Goal: Check status: Check status

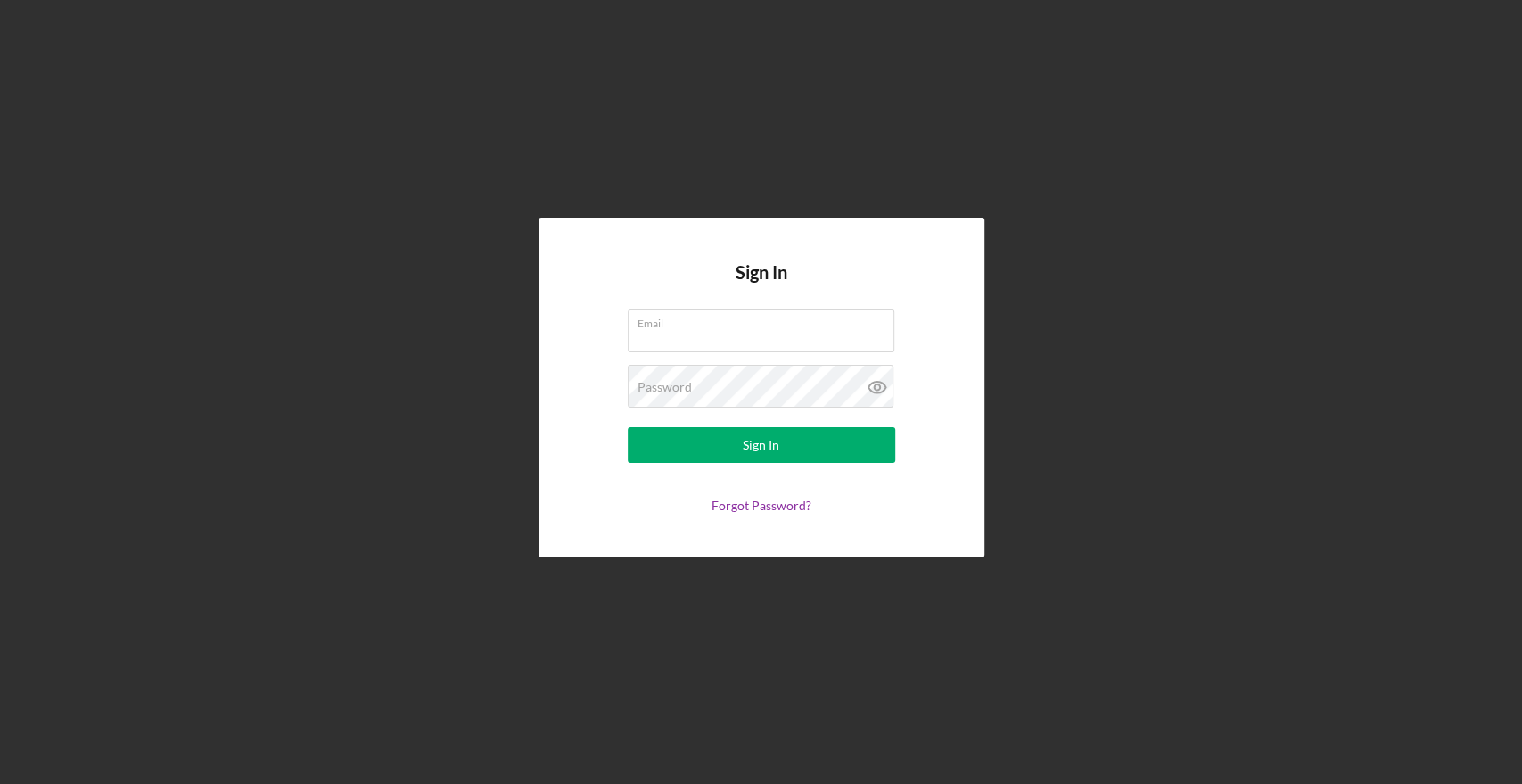
type input "[EMAIL_ADDRESS][DOMAIN_NAME]"
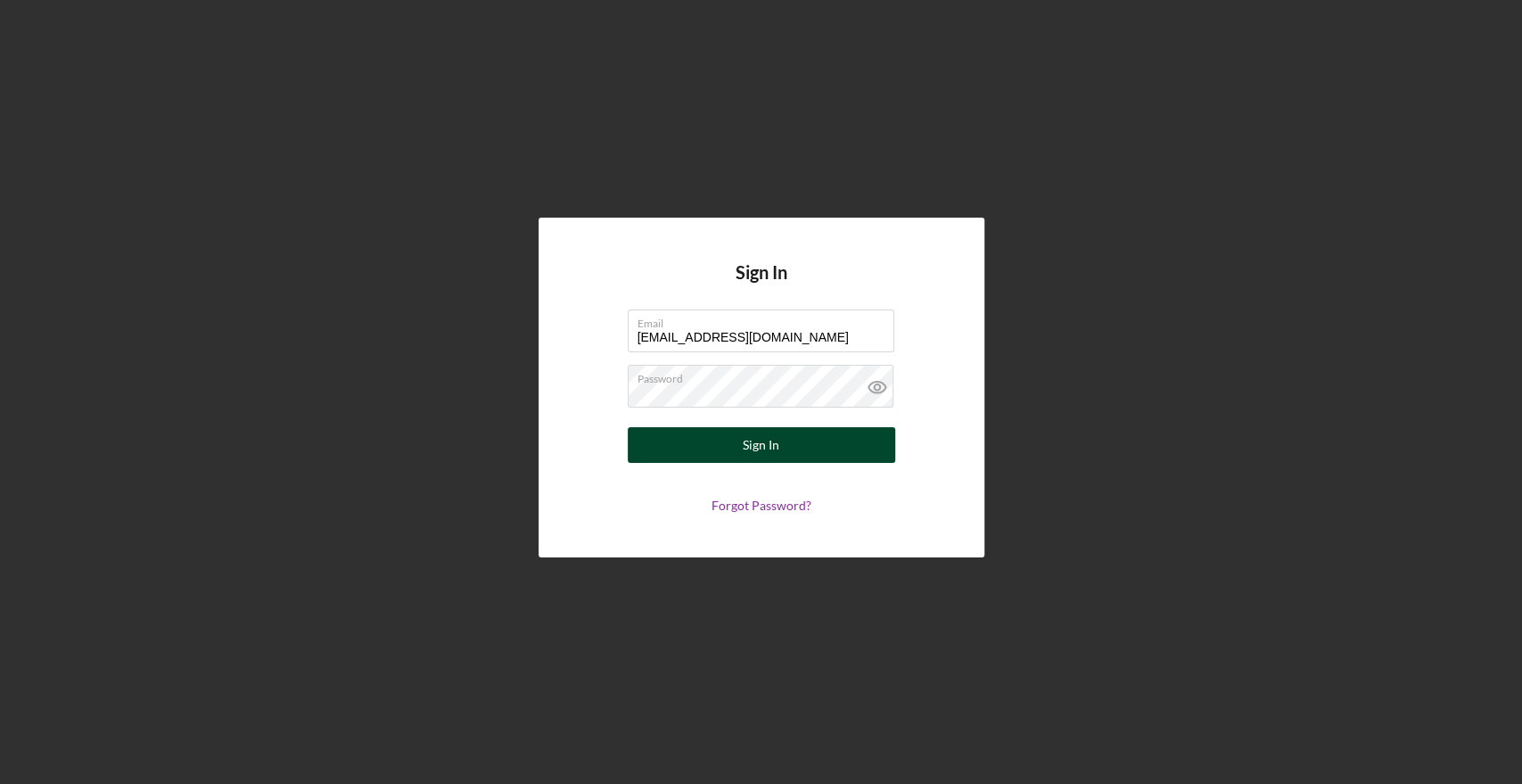
click at [648, 434] on button "Sign In" at bounding box center [761, 445] width 267 height 36
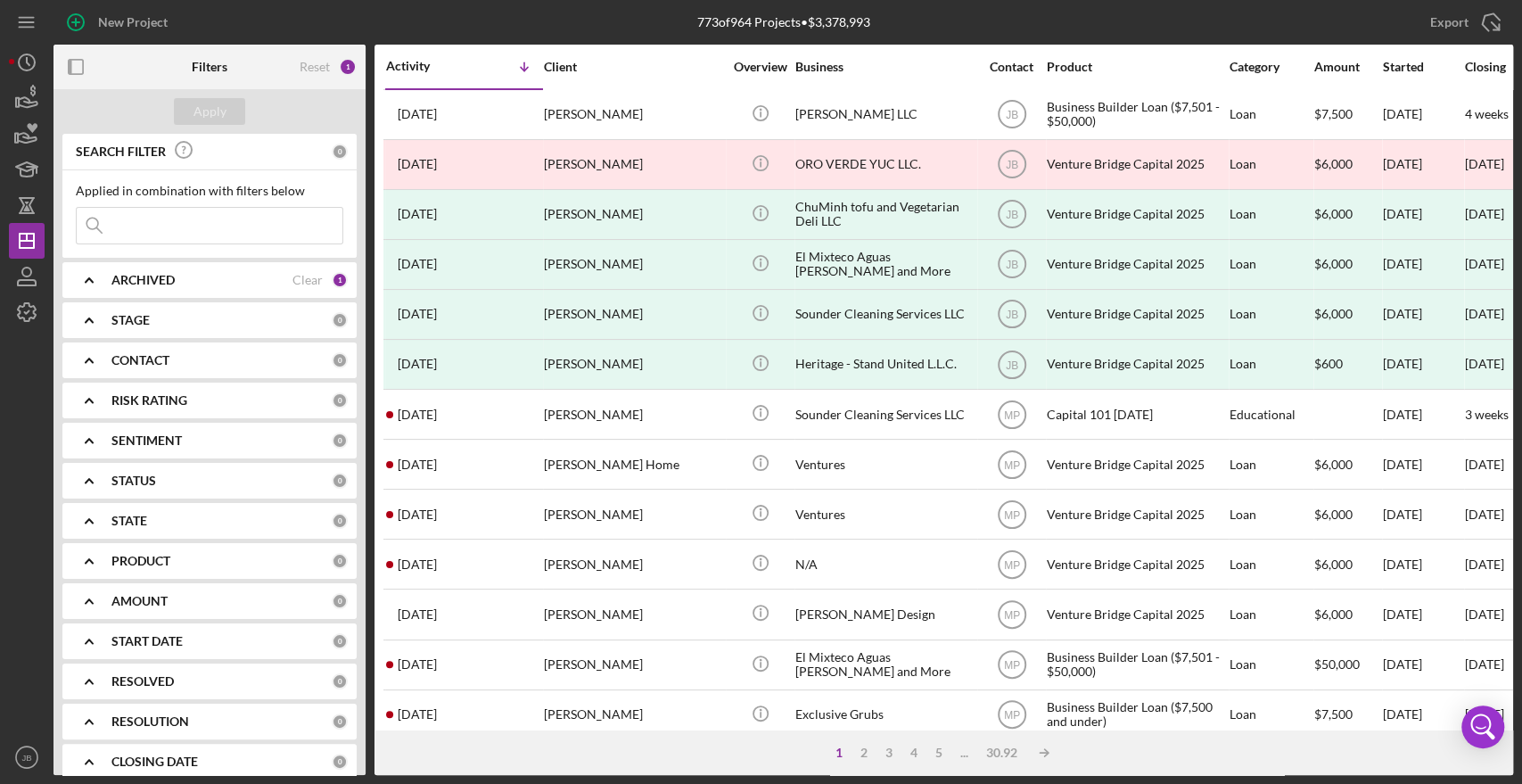
click at [199, 227] on input at bounding box center [210, 226] width 266 height 36
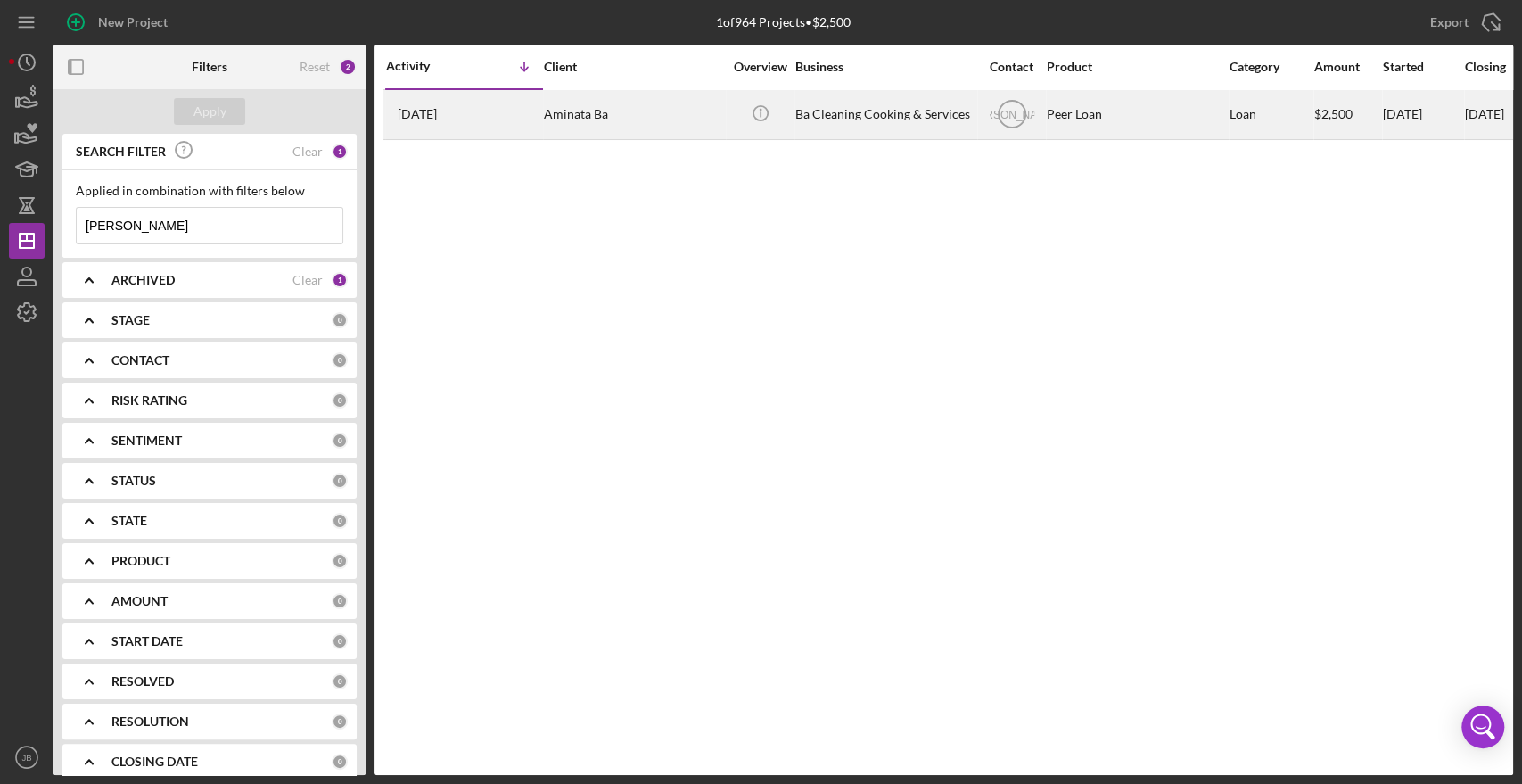
type input "[PERSON_NAME]"
click at [589, 122] on div "Aminata Ba" at bounding box center [633, 115] width 179 height 47
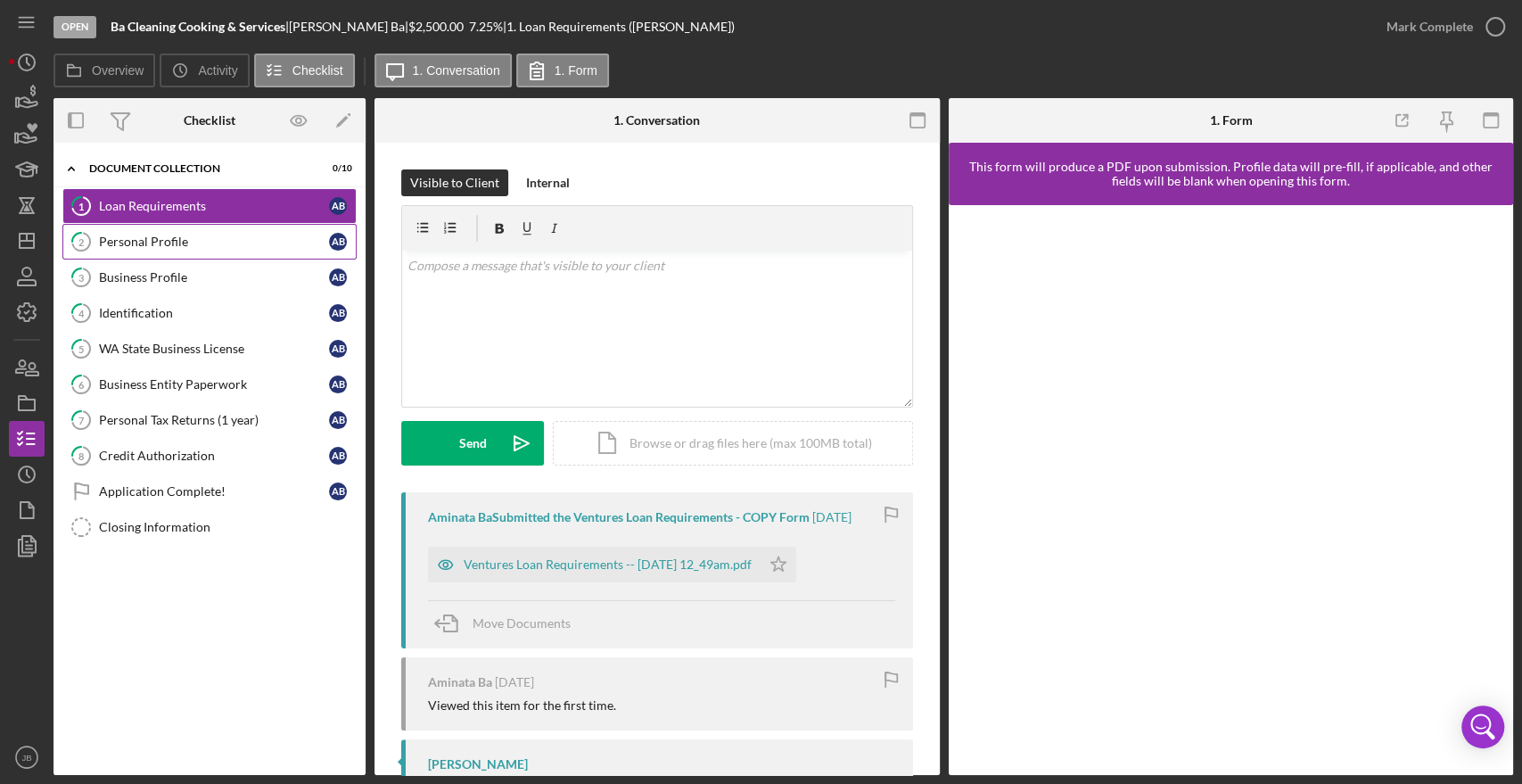
click at [140, 231] on link "2 Personal Profile A B" at bounding box center [209, 242] width 294 height 36
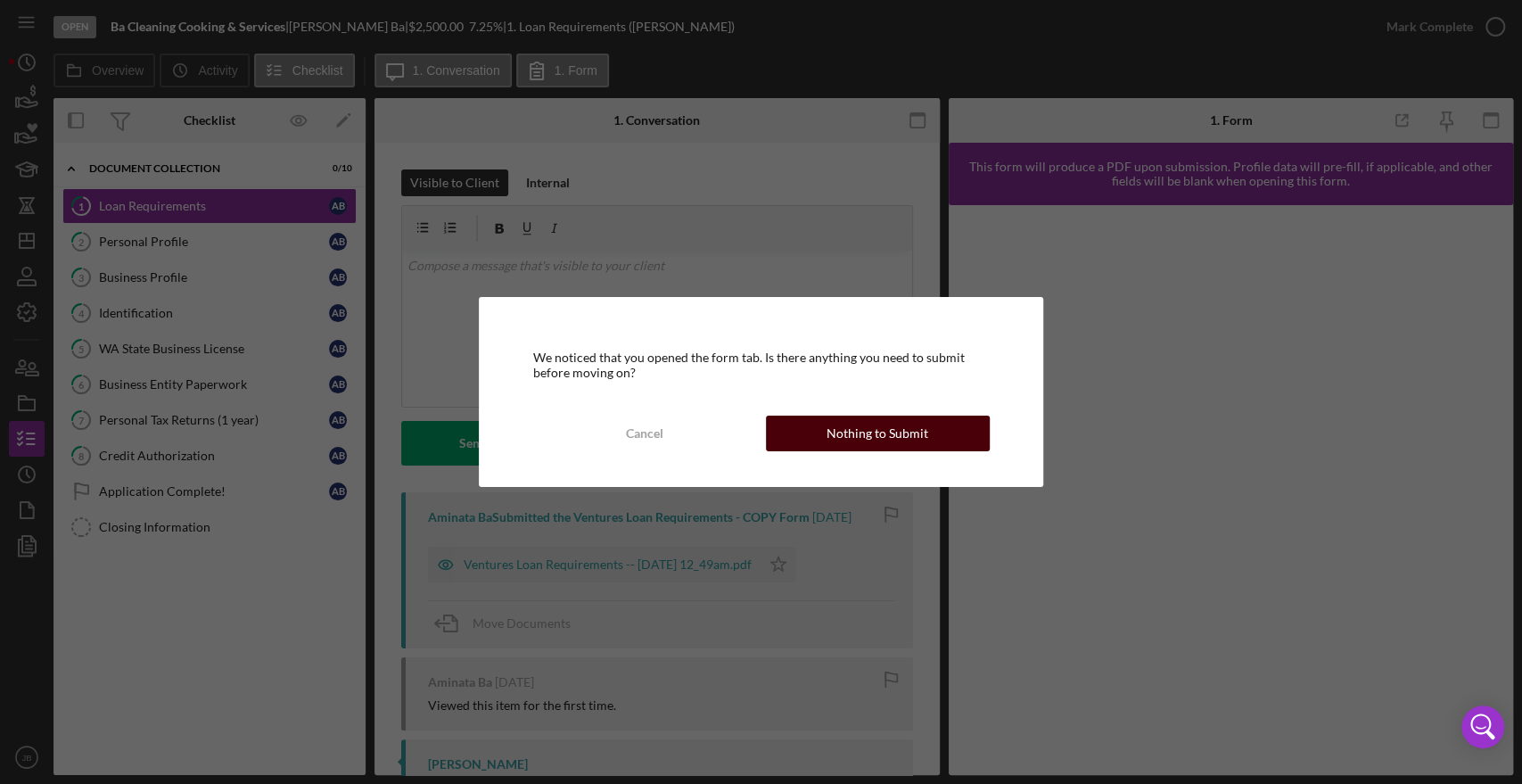
click at [891, 427] on div "Nothing to Submit" at bounding box center [877, 433] width 102 height 36
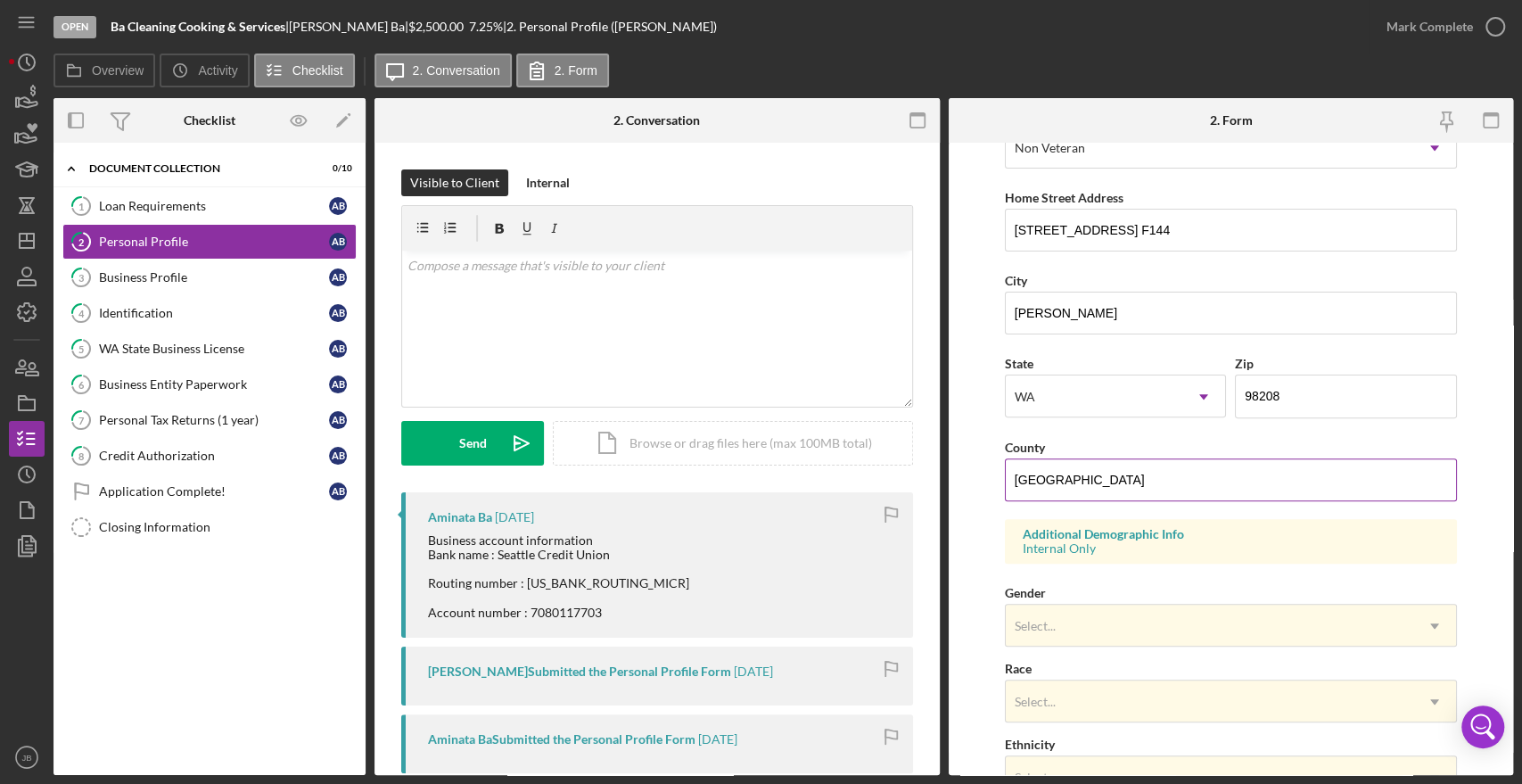
scroll to position [556, 0]
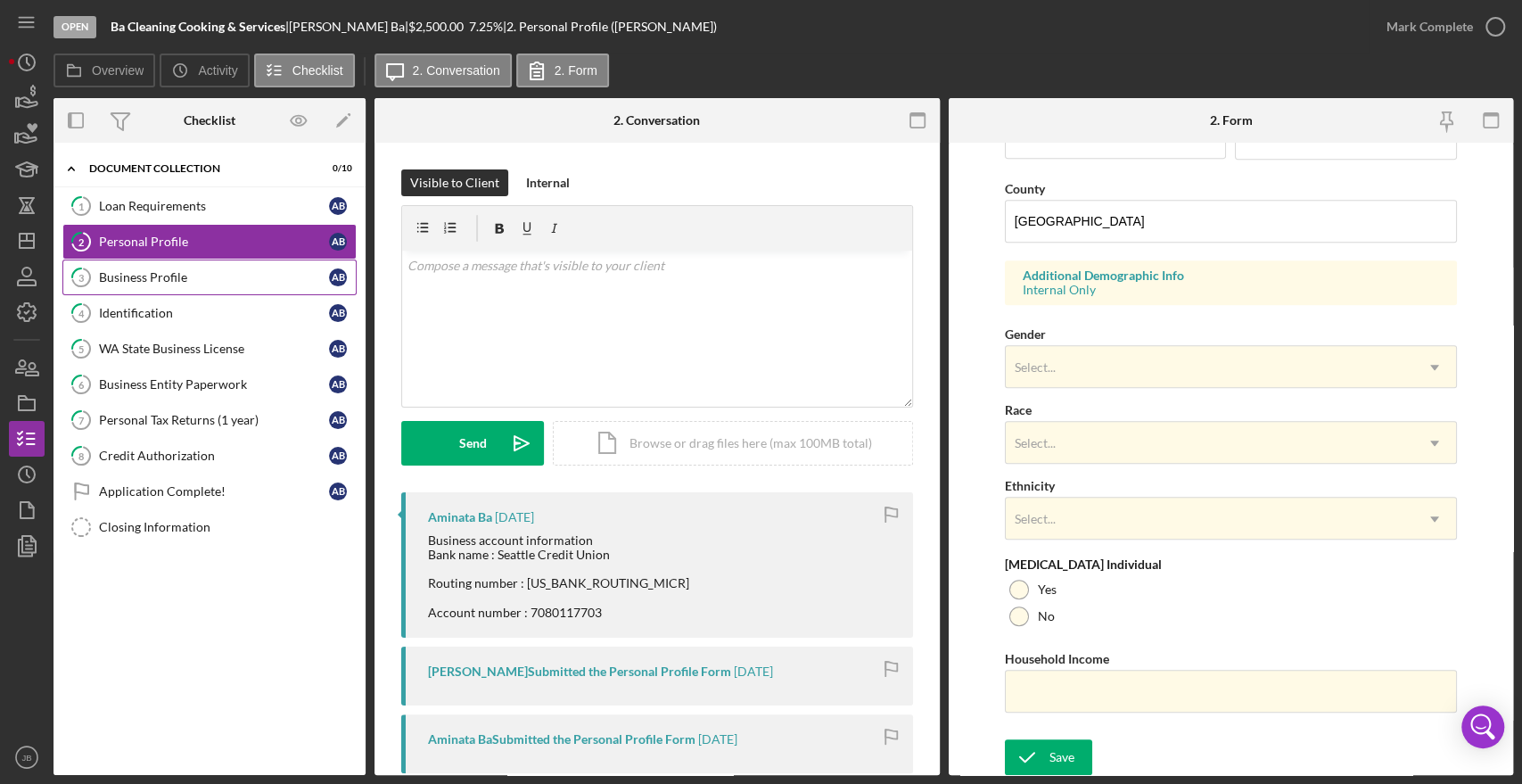
click at [154, 287] on link "3 Business Profile A B" at bounding box center [209, 277] width 294 height 36
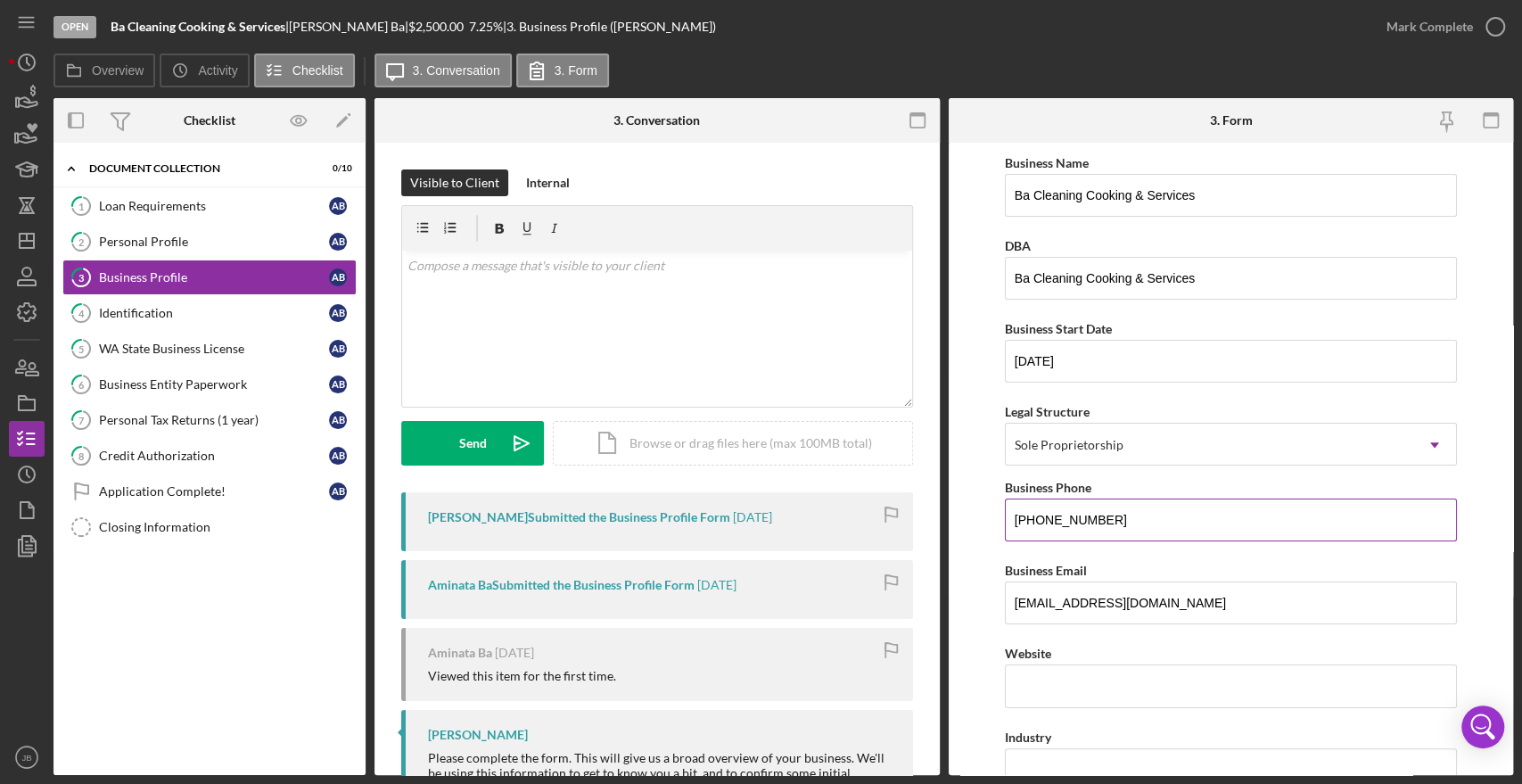
drag, startPoint x: 1125, startPoint y: 511, endPoint x: 1004, endPoint y: 497, distance: 121.8
click at [1005, 497] on div "Business Phone [PHONE_NUMBER]" at bounding box center [1231, 508] width 452 height 65
